Goal: Find specific page/section: Find specific page/section

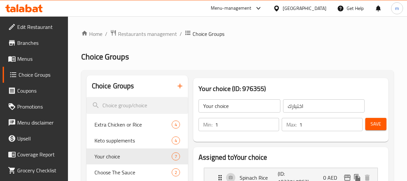
scroll to position [60, 0]
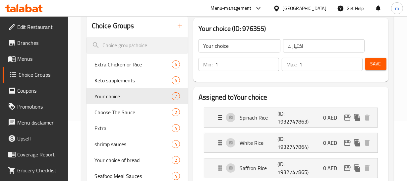
drag, startPoint x: 315, startPoint y: 7, endPoint x: 308, endPoint y: 15, distance: 10.8
click at [315, 7] on div "[GEOGRAPHIC_DATA]" at bounding box center [305, 8] width 44 height 7
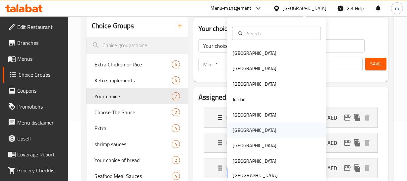
click at [238, 131] on div "[GEOGRAPHIC_DATA]" at bounding box center [255, 129] width 44 height 7
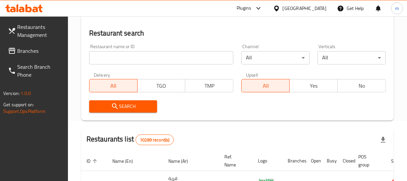
click at [26, 53] on span "Branches" at bounding box center [39, 51] width 45 height 8
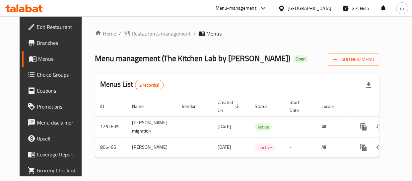
click at [165, 32] on span "Restaurants management" at bounding box center [161, 33] width 59 height 8
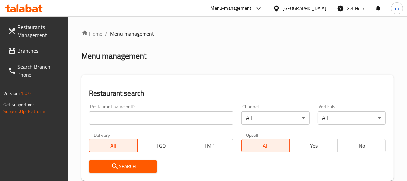
click at [152, 117] on input "search" at bounding box center [161, 117] width 144 height 13
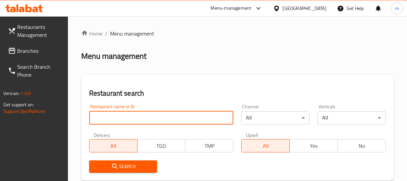
paste input "654140"
type input "654140"
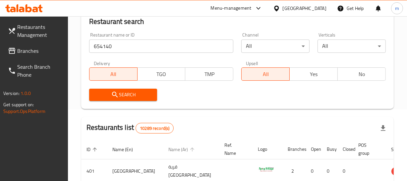
scroll to position [90, 0]
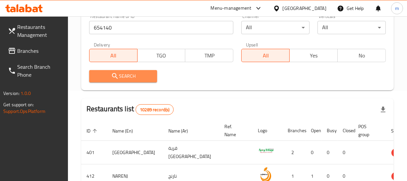
click at [127, 76] on span "Search" at bounding box center [123, 76] width 58 height 8
click at [127, 76] on div at bounding box center [203, 90] width 407 height 181
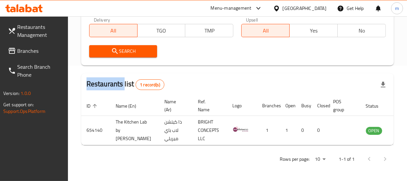
scroll to position [0, 9]
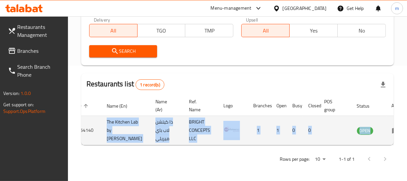
drag, startPoint x: 215, startPoint y: 145, endPoint x: 98, endPoint y: 140, distance: 117.1
click at [98, 140] on div "Home / Menu management Menu management Restaurant search Restaurant name or ID …" at bounding box center [237, 41] width 312 height 253
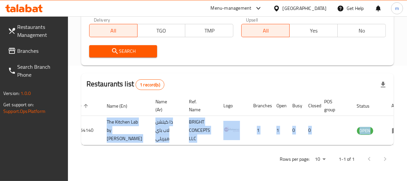
click at [113, 161] on div "Rows per page: 10 1-1 of 1" at bounding box center [237, 158] width 312 height 17
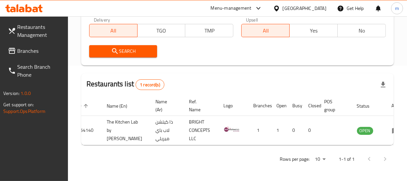
scroll to position [0, 0]
